Goal: Task Accomplishment & Management: Manage account settings

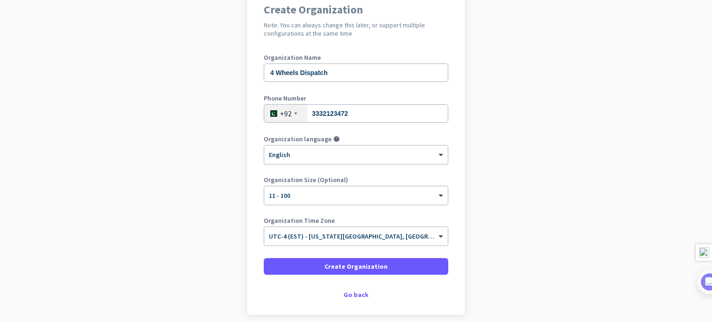
scroll to position [93, 0]
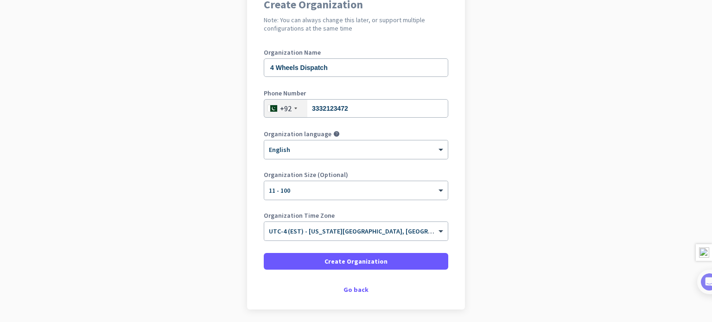
click at [395, 220] on div "Organization Time Zone × UTC-4 (EST) - [US_STATE][GEOGRAPHIC_DATA], [GEOGRAPHIC…" at bounding box center [356, 230] width 184 height 37
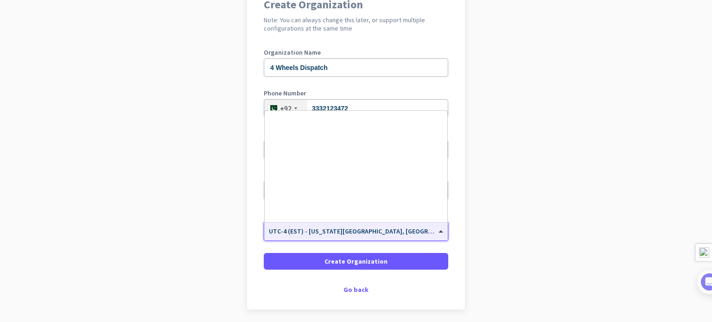
click at [399, 225] on input "text" at bounding box center [347, 228] width 156 height 7
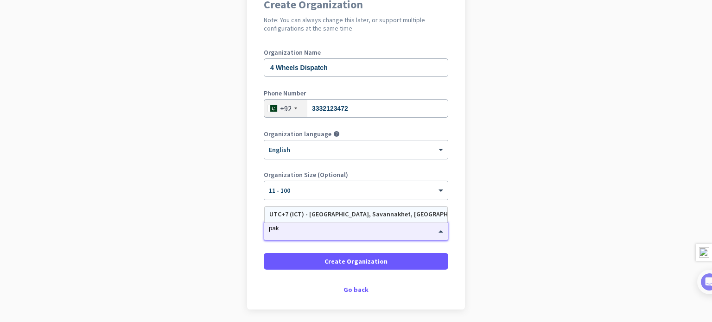
scroll to position [0, 0]
type input "p"
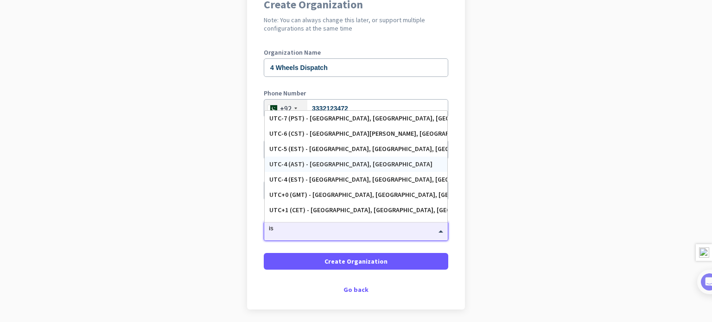
type input "i"
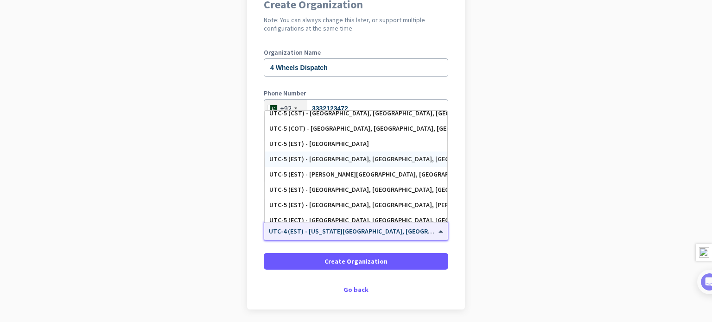
scroll to position [603, 0]
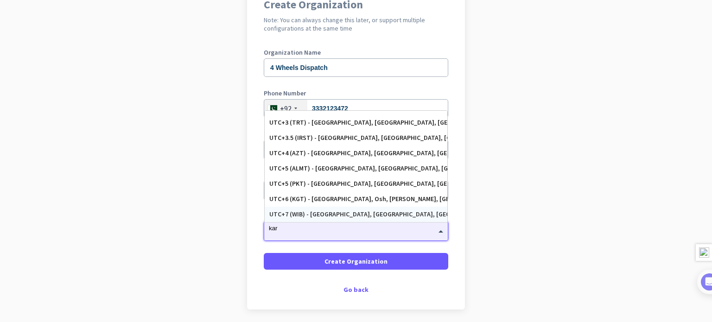
type input "kara"
click at [394, 200] on div "UTC+5 (PKT) - [GEOGRAPHIC_DATA], [GEOGRAPHIC_DATA], [GEOGRAPHIC_DATA], [GEOGRAP…" at bounding box center [355, 199] width 173 height 8
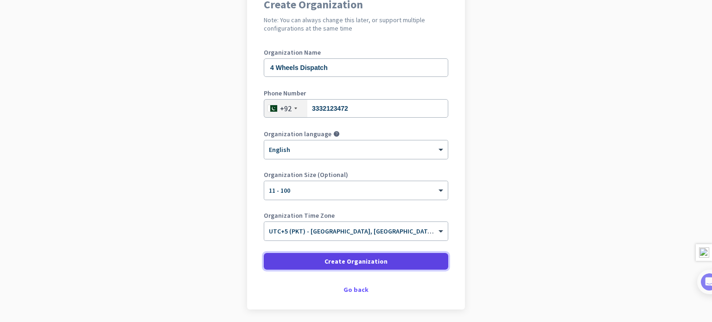
click at [378, 259] on span "Create Organization" at bounding box center [355, 261] width 63 height 9
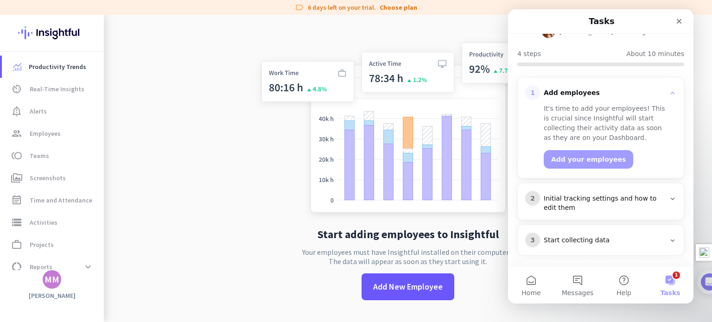
scroll to position [93, 0]
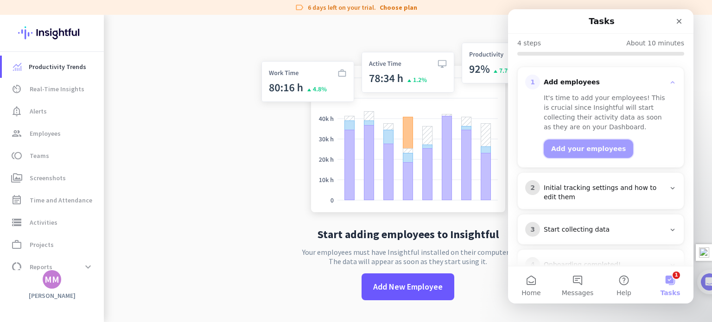
click at [591, 146] on button "Add your employees" at bounding box center [588, 149] width 89 height 19
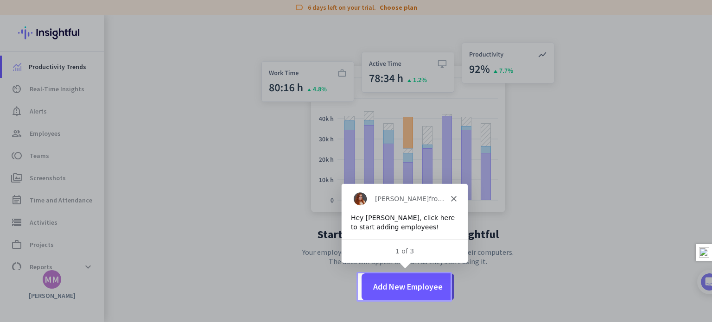
scroll to position [0, 0]
click at [409, 283] on span "Add New Employee" at bounding box center [408, 287] width 70 height 12
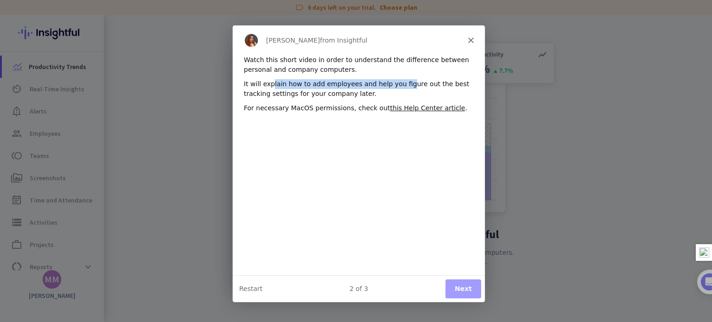
drag, startPoint x: 269, startPoint y: 83, endPoint x: 396, endPoint y: 85, distance: 127.5
click at [396, 85] on div "It will explain how to add employees and help you figure out the best tracking …" at bounding box center [358, 88] width 230 height 19
click at [425, 94] on div "It will explain how to add employees and help you figure out the best tracking …" at bounding box center [358, 88] width 230 height 19
click at [460, 291] on button "Next" at bounding box center [463, 288] width 36 height 19
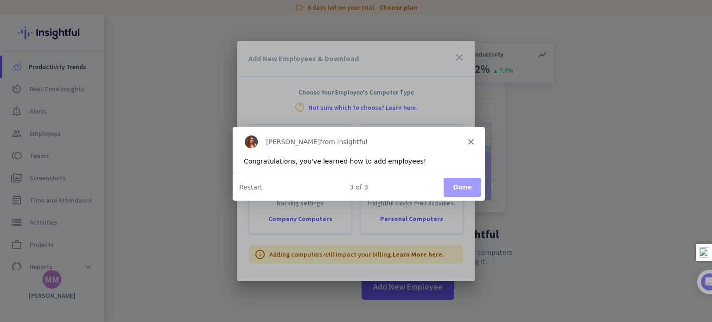
click at [455, 183] on button "Done" at bounding box center [462, 187] width 38 height 19
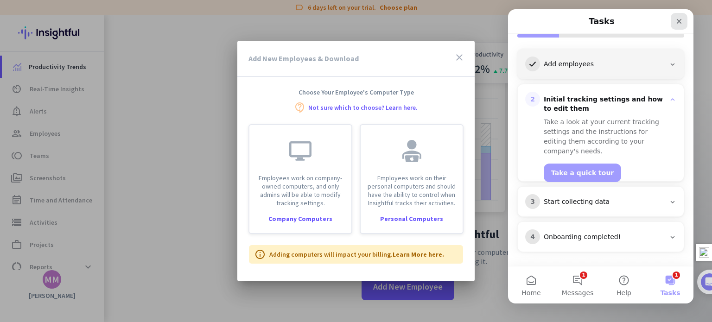
scroll to position [109, 0]
drag, startPoint x: 679, startPoint y: 21, endPoint x: 1185, endPoint y: 32, distance: 505.3
click at [679, 21] on icon "Close" at bounding box center [679, 21] width 5 height 5
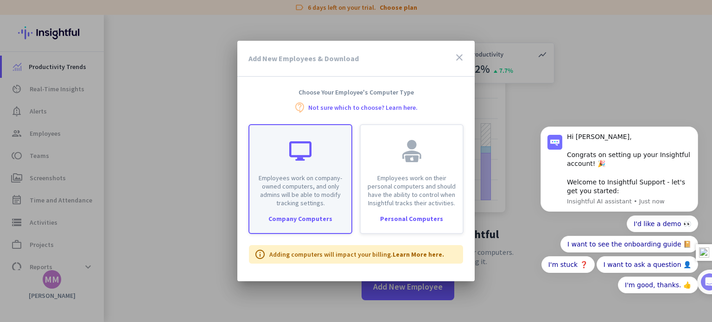
scroll to position [0, 0]
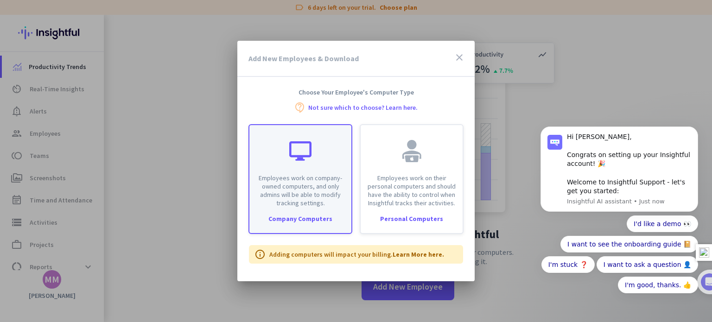
click at [312, 219] on div "Company Computers" at bounding box center [300, 219] width 102 height 6
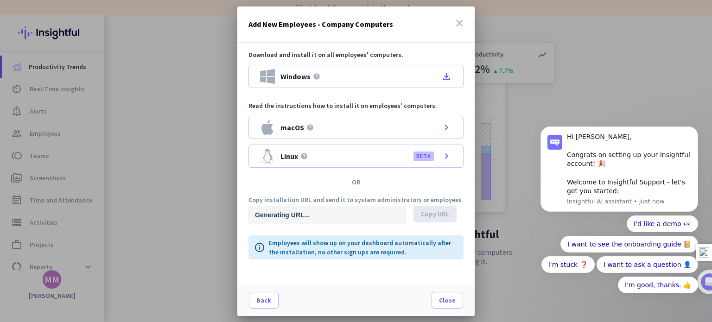
type input "[URL][DOMAIN_NAME]"
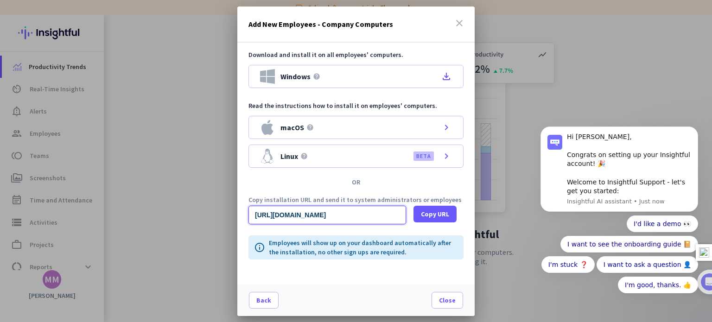
click at [317, 212] on input "[URL][DOMAIN_NAME]" at bounding box center [327, 215] width 158 height 19
click at [439, 210] on span "Copy URL" at bounding box center [435, 213] width 28 height 9
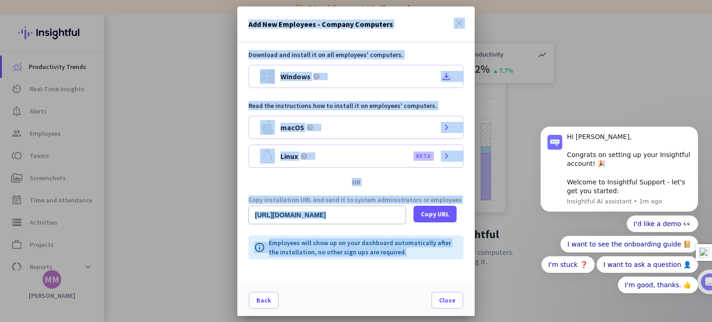
drag, startPoint x: 466, startPoint y: 286, endPoint x: 463, endPoint y: 310, distance: 23.7
click at [482, 310] on div "Add New Employees - Company Computers close Download and install it on all empl…" at bounding box center [356, 161] width 712 height 322
click at [449, 300] on span "Close" at bounding box center [447, 300] width 17 height 9
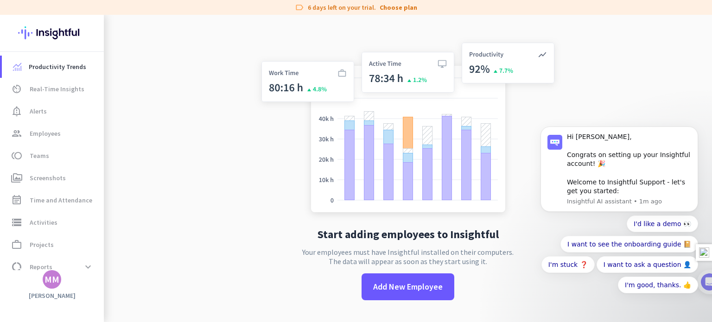
click at [201, 164] on app-no-employees "Start adding employees to Insightful Your employees must have Insightful instal…" at bounding box center [408, 176] width 608 height 322
